Goal: Task Accomplishment & Management: Use online tool/utility

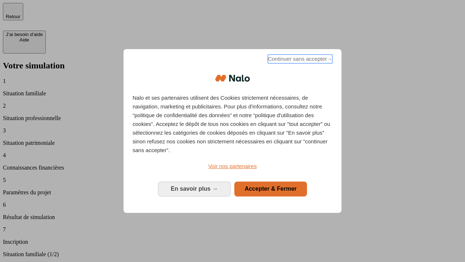
click at [300, 60] on span "Continuer sans accepter →" at bounding box center [300, 59] width 65 height 9
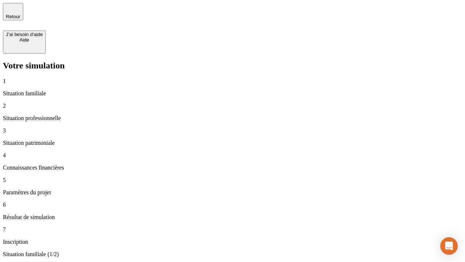
type input "30 000"
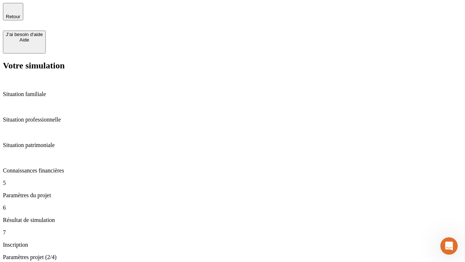
type input "25"
type input "64"
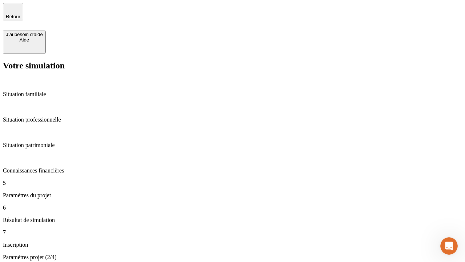
type input "1 000"
type input "640"
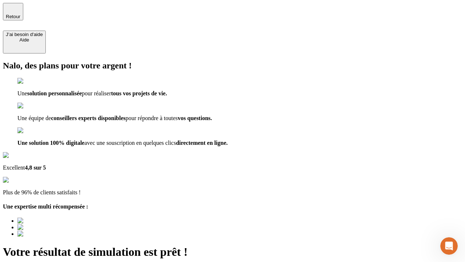
type input "[EMAIL_ADDRESS][PERSON_NAME][DOMAIN_NAME]"
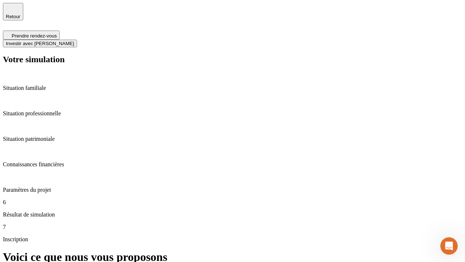
click at [74, 41] on span "Investir avec [PERSON_NAME]" at bounding box center [40, 43] width 68 height 5
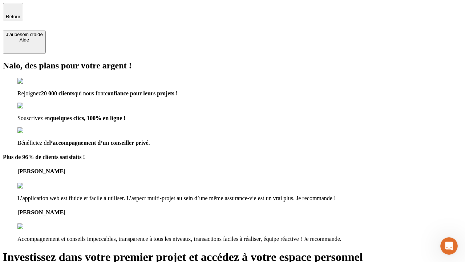
type input "[EMAIL_ADDRESS][PERSON_NAME][DOMAIN_NAME]"
